Goal: Information Seeking & Learning: Compare options

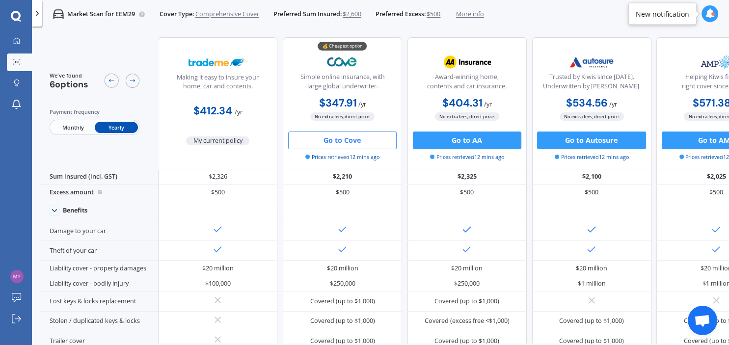
click at [710, 13] on icon at bounding box center [710, 14] width 10 height 10
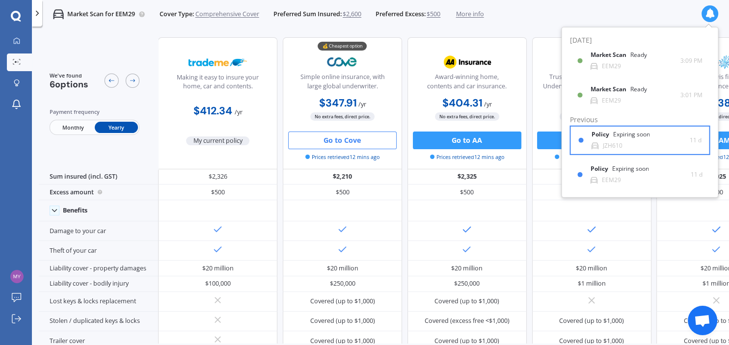
click at [608, 144] on div "JZH610" at bounding box center [613, 145] width 20 height 7
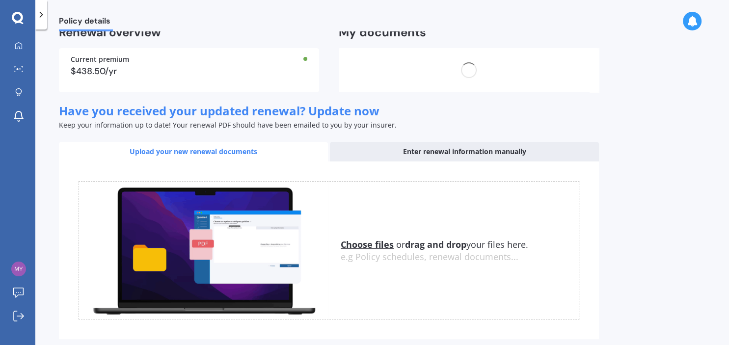
scroll to position [75, 0]
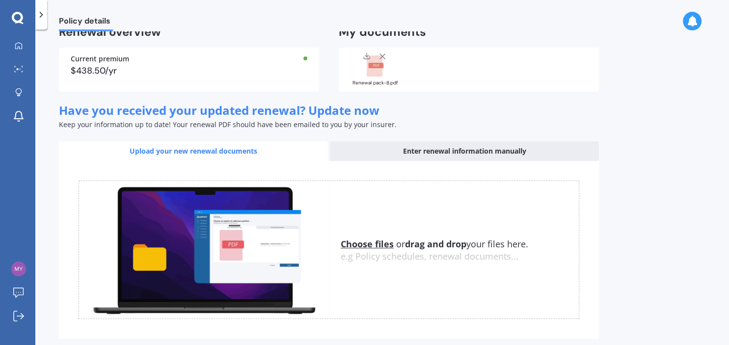
click at [157, 149] on div "Upload your new renewal documents" at bounding box center [193, 151] width 269 height 20
click at [353, 240] on u "Choose files" at bounding box center [367, 244] width 53 height 12
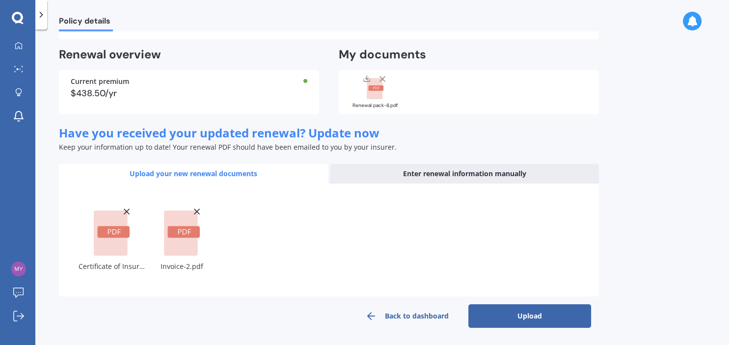
click at [543, 314] on button "Upload" at bounding box center [529, 316] width 123 height 24
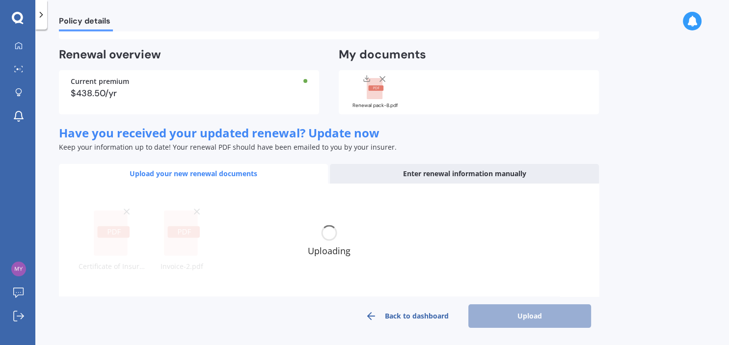
scroll to position [45, 0]
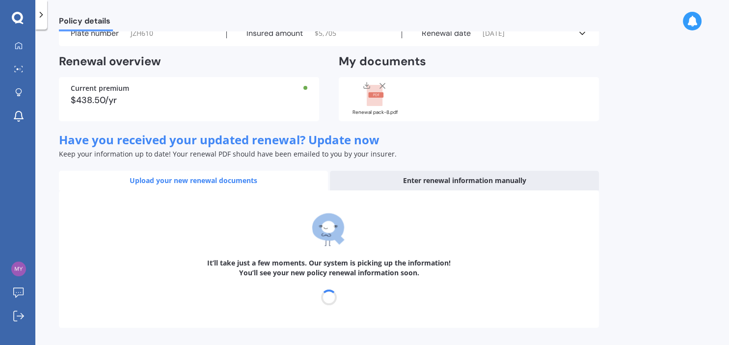
select select "20"
select select "09"
select select "2026"
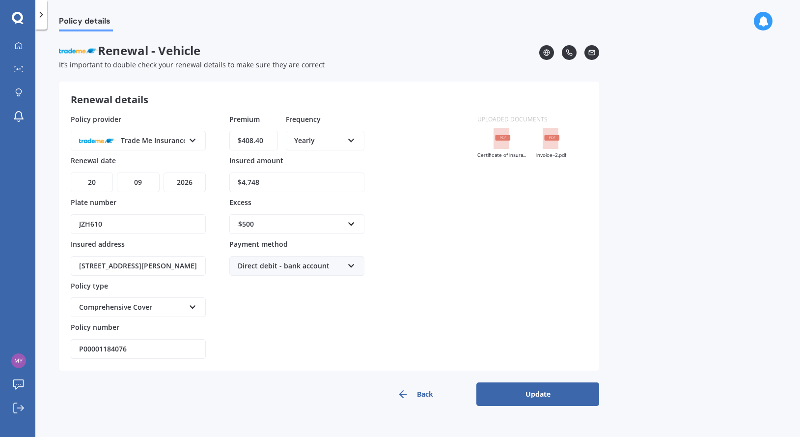
scroll to position [0, 0]
click at [561, 345] on button "Update" at bounding box center [537, 394] width 123 height 24
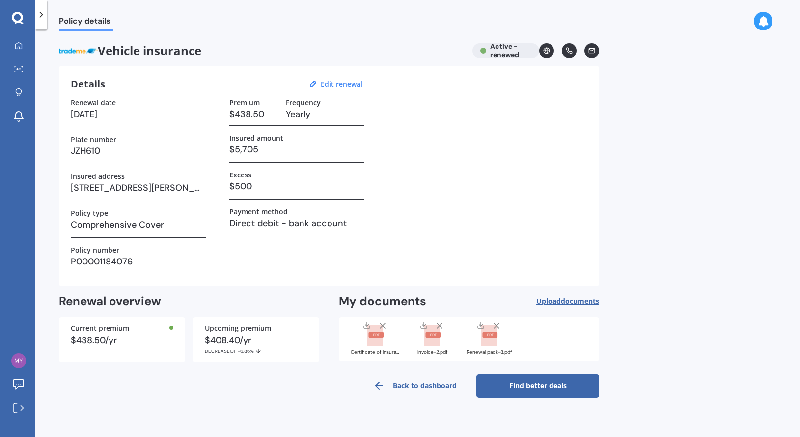
click at [561, 345] on link "Find better deals" at bounding box center [537, 386] width 123 height 24
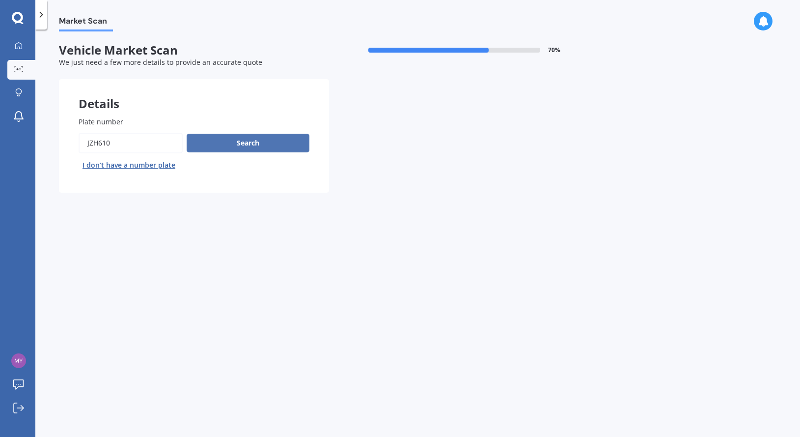
click at [237, 147] on button "Search" at bounding box center [248, 143] width 123 height 19
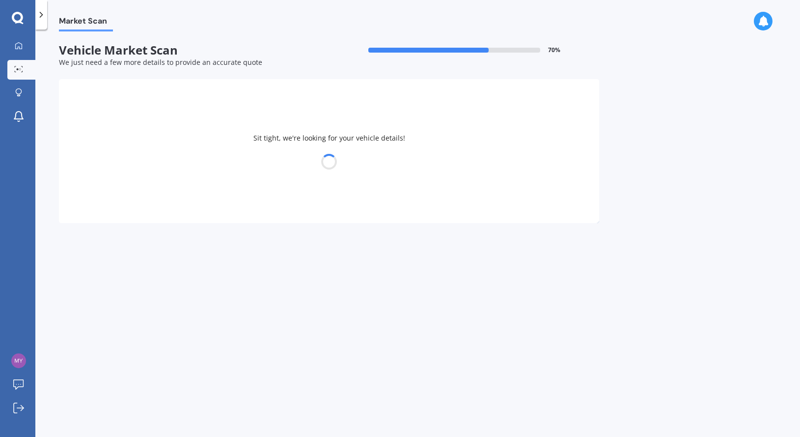
select select "TOYOTA"
select select "AURION"
select select "07"
select select "12"
select select "1971"
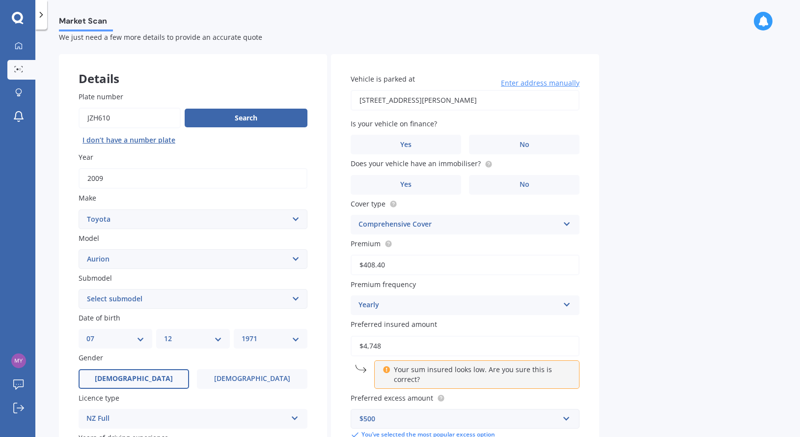
scroll to position [81, 0]
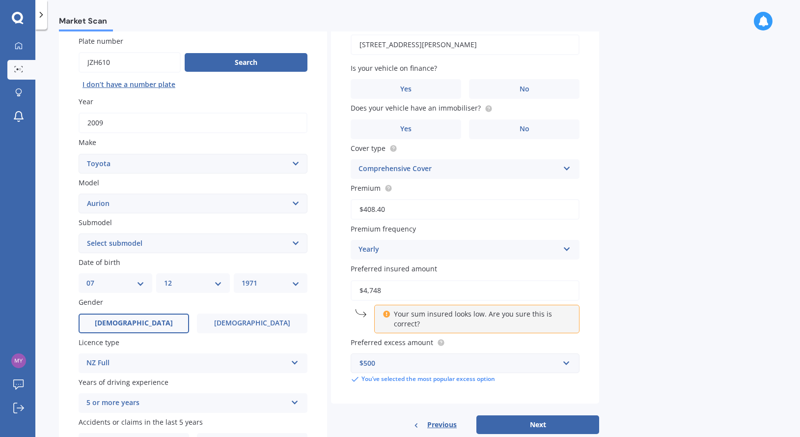
click at [79, 233] on select "Select submodel AT-X V6 3.5 Sedan Grande V6 3.5 Sedan Sportivo SX6 V6 3.5 Sedan…" at bounding box center [193, 243] width 229 height 20
select select "AT-X V6 3.5 SEDAN"
click option "AT-X V6 3.5 Sedan" at bounding box center [0, 0] width 0 height 0
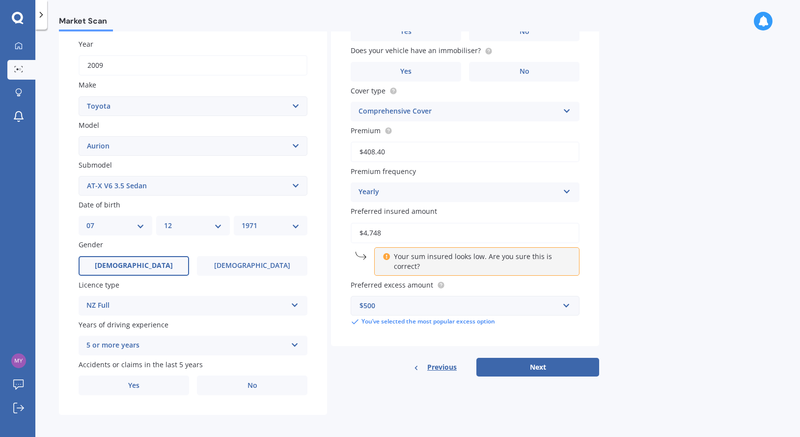
scroll to position [144, 0]
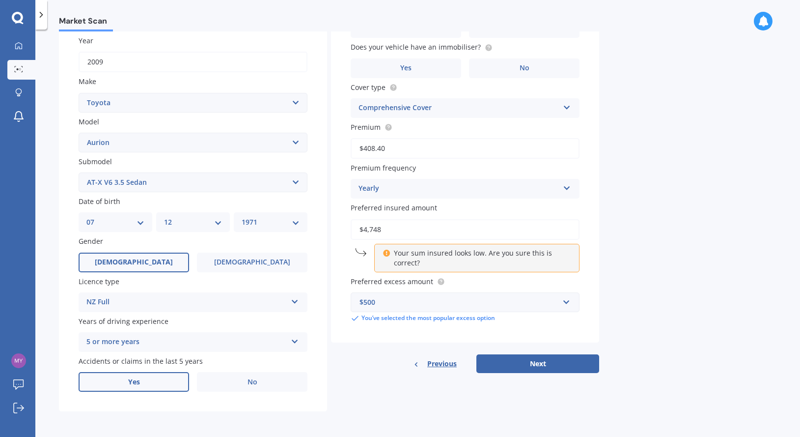
click at [167, 345] on label "Yes" at bounding box center [134, 382] width 110 height 20
click at [0, 0] on input "Yes" at bounding box center [0, 0] width 0 height 0
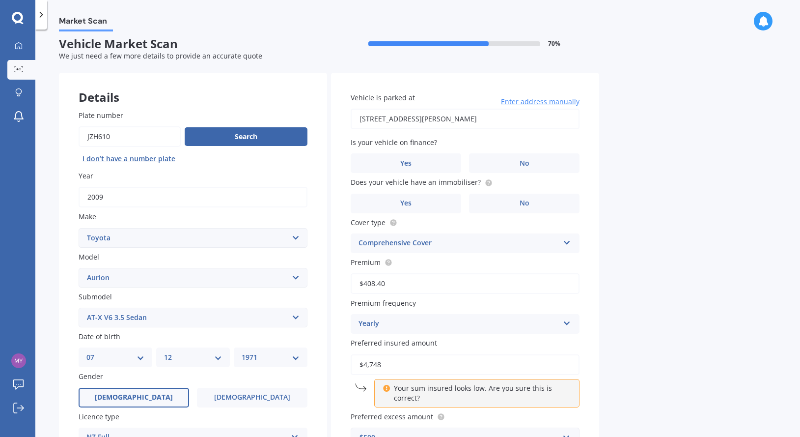
scroll to position [0, 0]
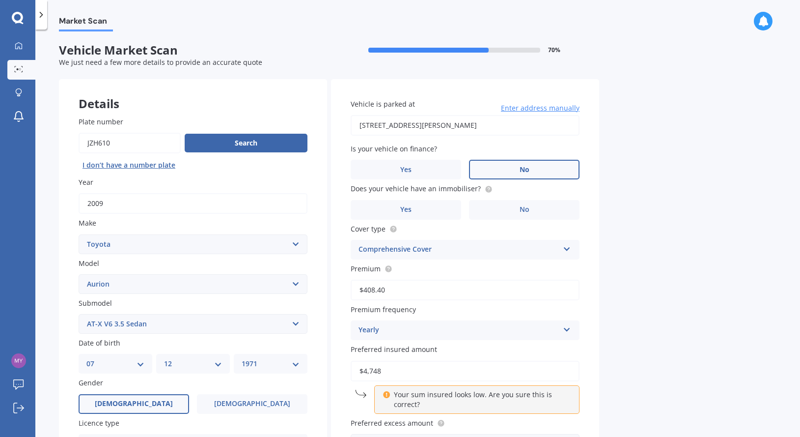
click at [486, 170] on label "No" at bounding box center [524, 170] width 110 height 20
click at [0, 0] on input "No" at bounding box center [0, 0] width 0 height 0
click at [498, 204] on label "No" at bounding box center [524, 210] width 110 height 20
click at [0, 0] on input "No" at bounding box center [0, 0] width 0 height 0
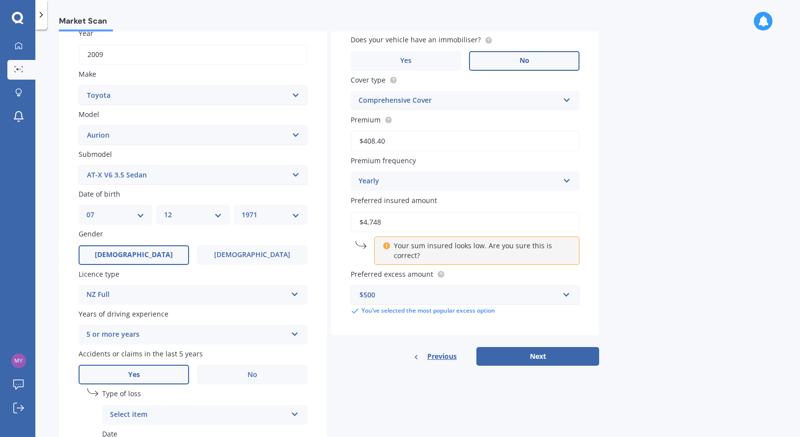
scroll to position [150, 0]
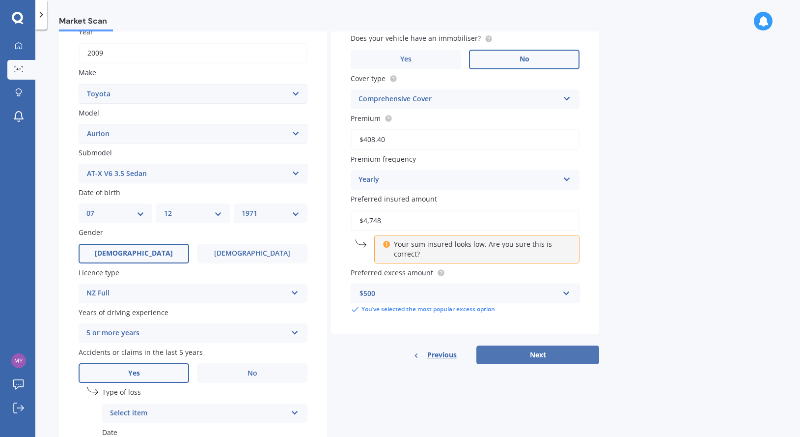
click at [554, 345] on button "Next" at bounding box center [537, 354] width 123 height 19
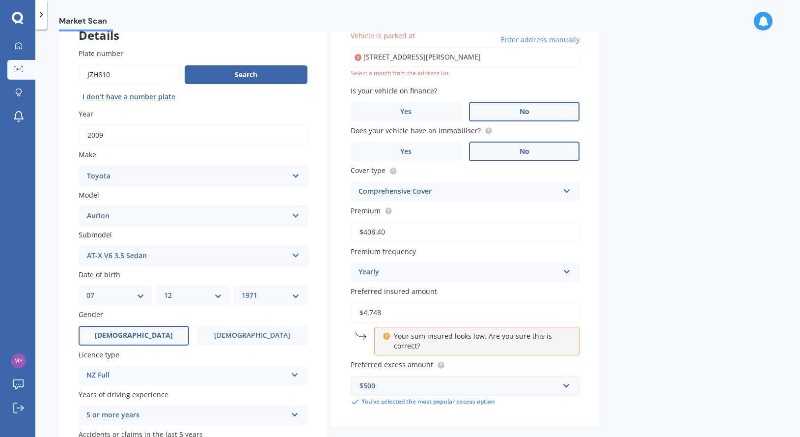
scroll to position [67, 0]
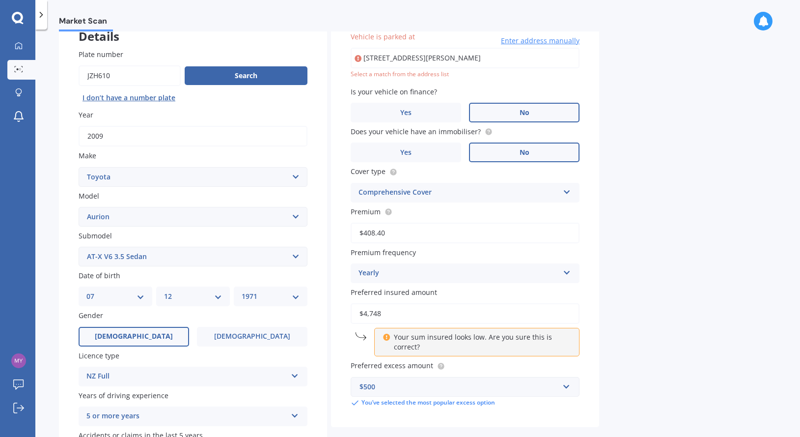
type input "[STREET_ADDRESS][PERSON_NAME]"
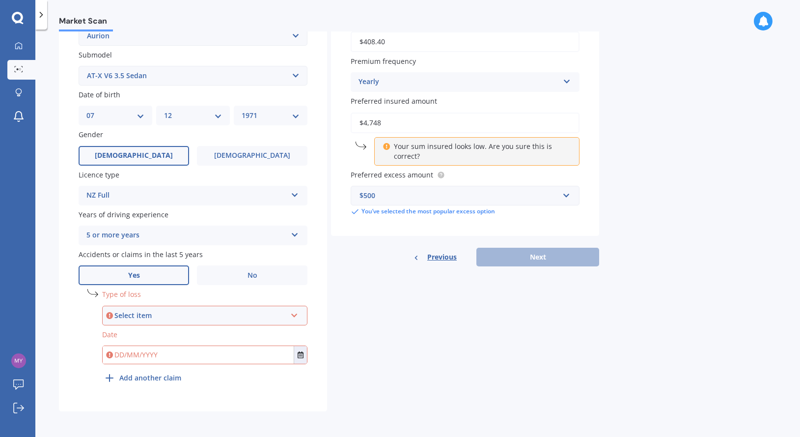
scroll to position [251, 0]
click at [251, 278] on span "No" at bounding box center [253, 275] width 10 height 8
click at [0, 0] on input "No" at bounding box center [0, 0] width 0 height 0
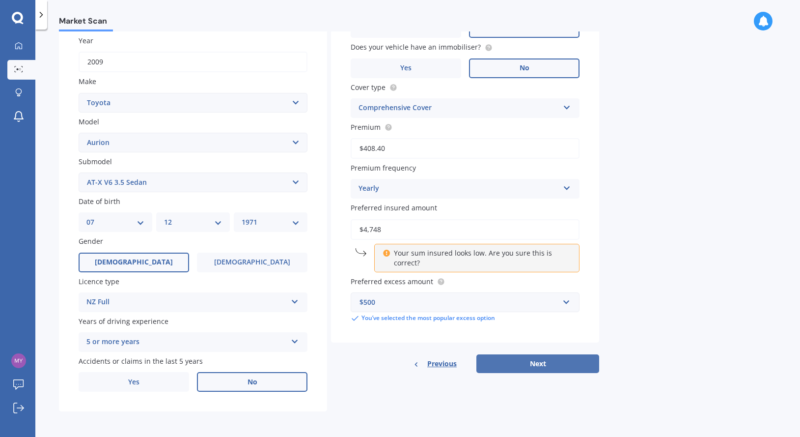
click at [528, 345] on button "Next" at bounding box center [537, 363] width 123 height 19
select select "07"
select select "12"
select select "1971"
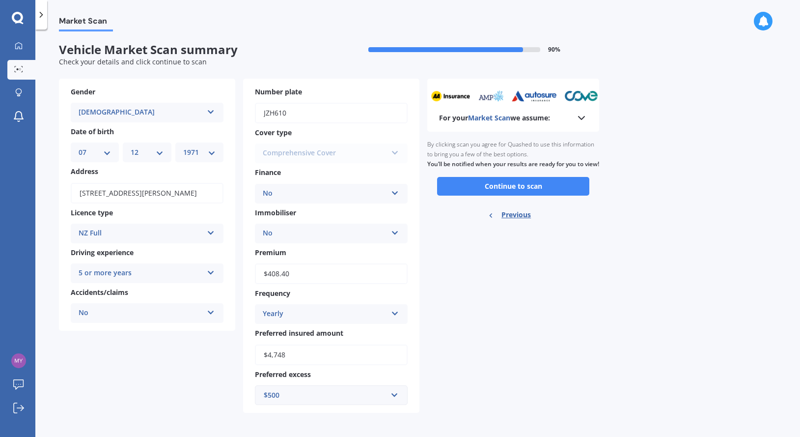
scroll to position [0, 0]
click at [494, 196] on button "Continue to scan" at bounding box center [513, 186] width 152 height 19
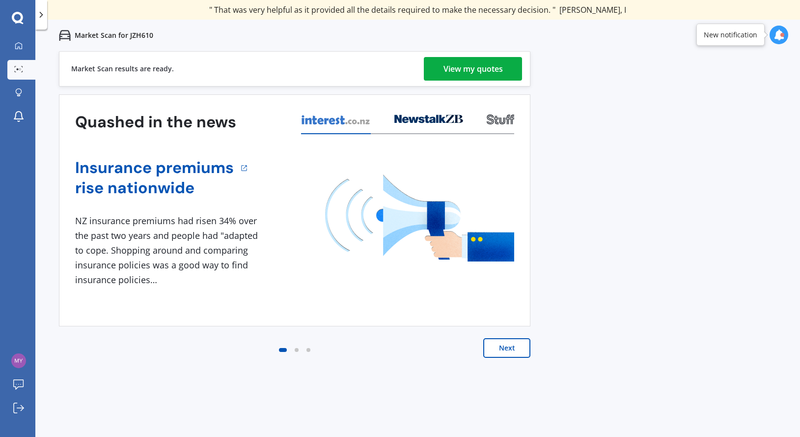
click at [505, 76] on link "View my quotes" at bounding box center [473, 69] width 98 height 24
